Goal: Information Seeking & Learning: Understand process/instructions

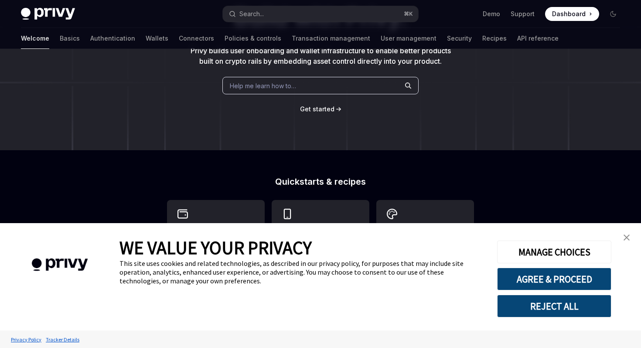
scroll to position [155, 0]
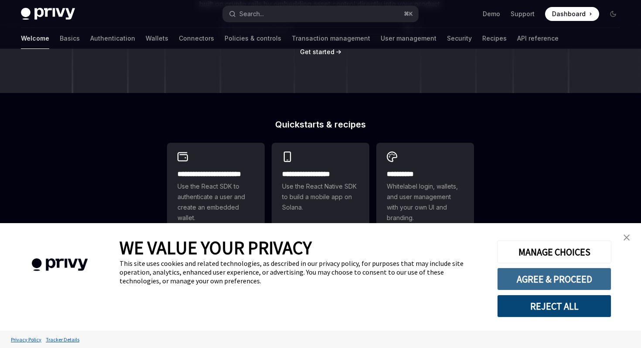
click at [565, 283] on button "AGREE & PROCEED" at bounding box center [554, 278] width 114 height 23
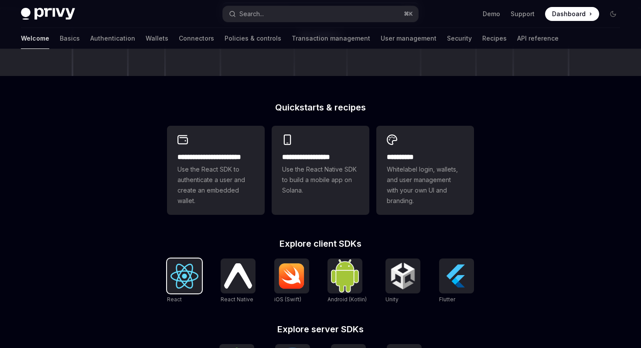
click at [189, 270] on img at bounding box center [185, 275] width 28 height 25
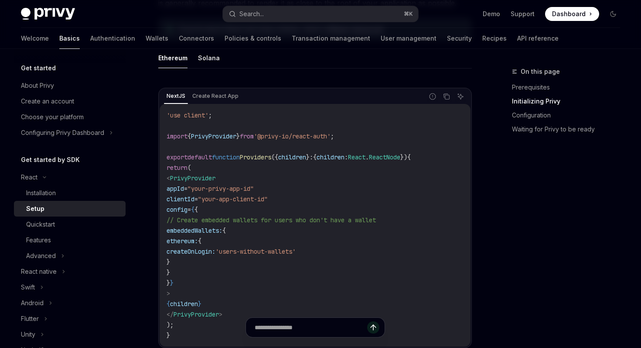
scroll to position [266, 0]
click at [209, 181] on code "'use client' ; import { PrivyProvider } from '@privy-io/react-auth' ; export de…" at bounding box center [315, 224] width 297 height 230
click at [211, 176] on span "PrivyProvider" at bounding box center [192, 177] width 45 height 8
copy span "PrivyProvider"
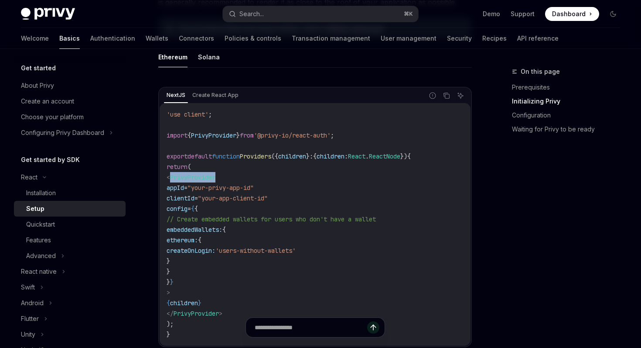
click at [585, 16] on span "Dashboard" at bounding box center [569, 14] width 34 height 9
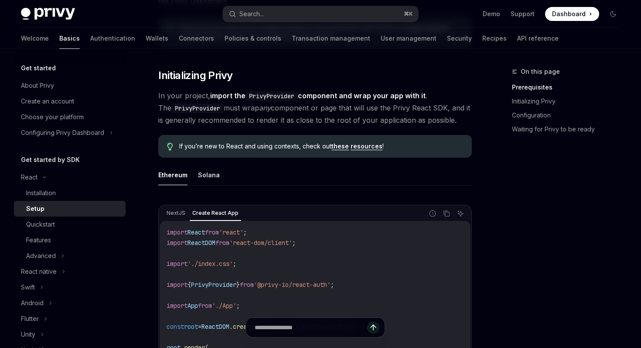
scroll to position [0, 0]
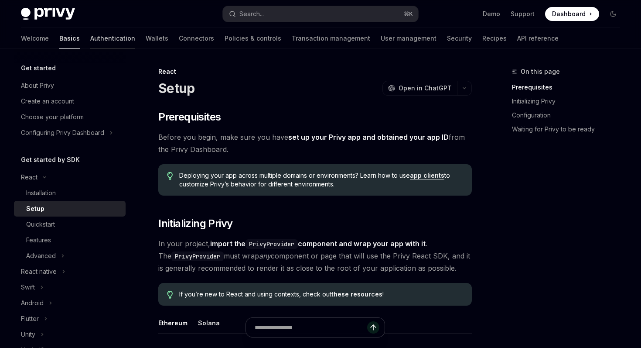
click at [90, 37] on link "Authentication" at bounding box center [112, 38] width 45 height 21
type textarea "*"
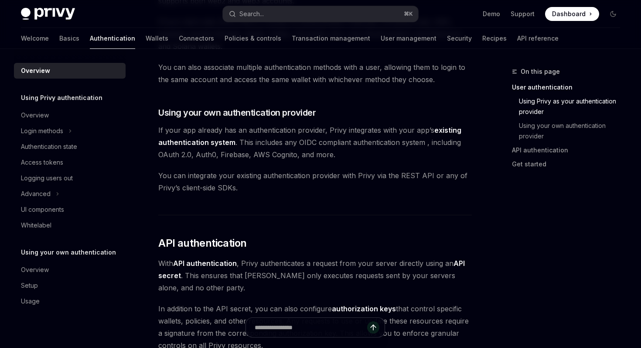
scroll to position [375, 0]
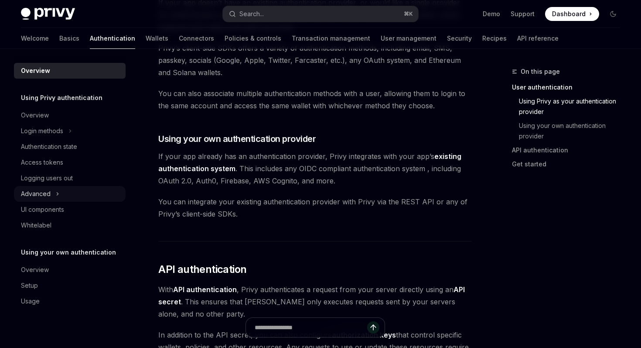
click at [62, 197] on div "Advanced" at bounding box center [70, 194] width 112 height 16
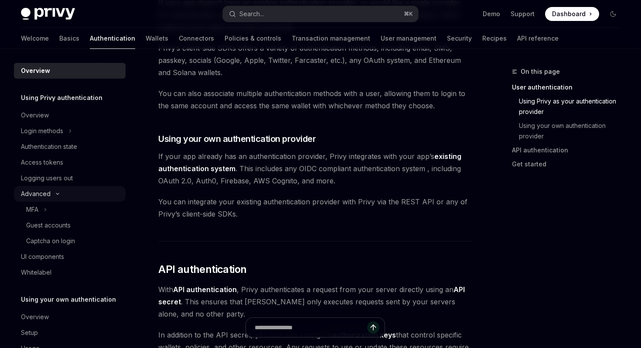
click at [61, 193] on icon at bounding box center [57, 193] width 10 height 3
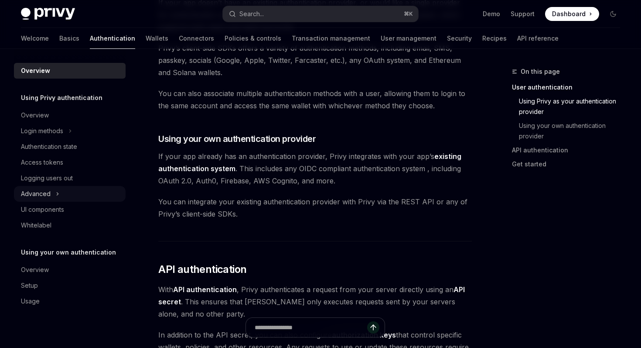
click at [61, 193] on div "Advanced" at bounding box center [70, 194] width 112 height 16
